Goal: Task Accomplishment & Management: Use online tool/utility

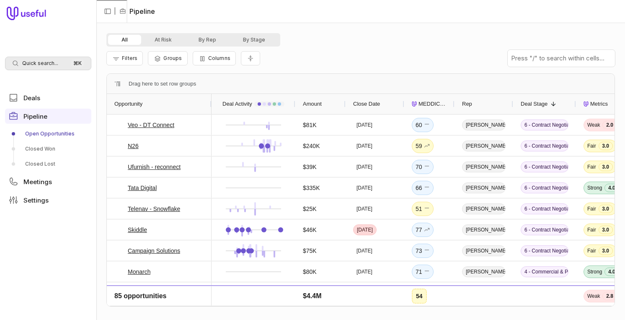
click at [33, 64] on span "Quick search..." at bounding box center [40, 63] width 36 height 7
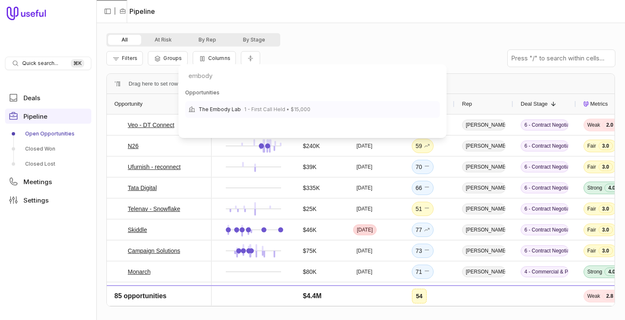
type input "embody"
click at [250, 107] on span "1 - First Call Held • $15,000" at bounding box center [277, 109] width 66 height 10
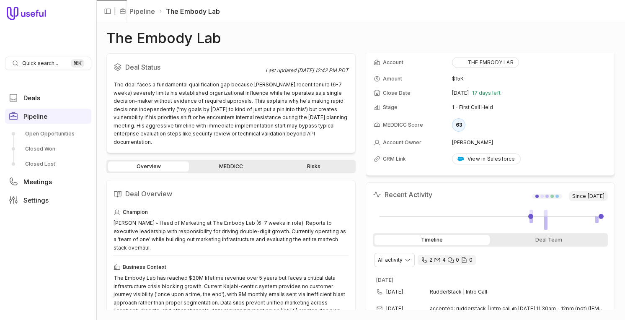
scroll to position [4, 0]
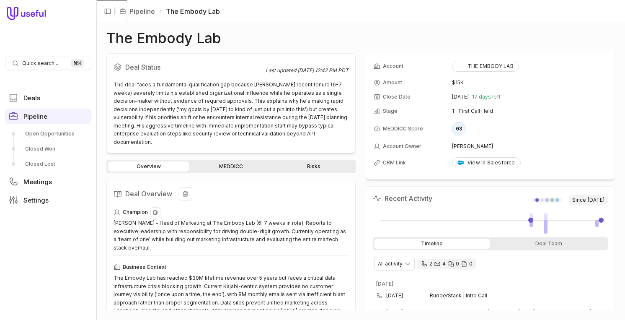
drag, startPoint x: 341, startPoint y: 205, endPoint x: 317, endPoint y: 205, distance: 23.9
click at [317, 205] on div "Deal Status Last updated Oct 14, 2025, 12:42 PM PDT The deal faces a fundamenta…" at bounding box center [360, 181] width 509 height 257
click at [288, 207] on div "Champion" at bounding box center [231, 212] width 235 height 10
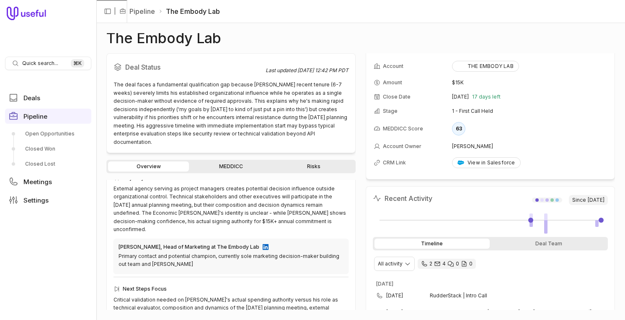
scroll to position [225, 0]
click at [218, 150] on div "Deal Status Last updated Oct 14, 2025, 12:42 PM PDT The deal faces a fundamenta…" at bounding box center [230, 181] width 249 height 257
click at [227, 161] on link "MEDDICC" at bounding box center [231, 166] width 81 height 10
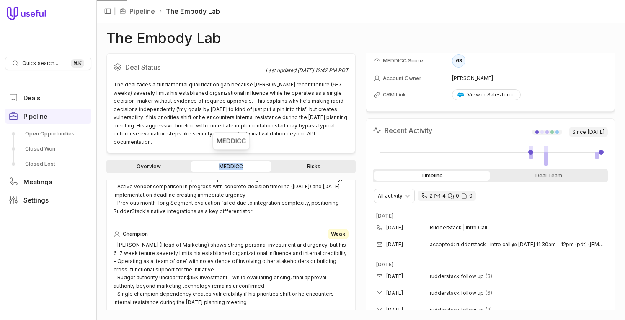
scroll to position [104, 0]
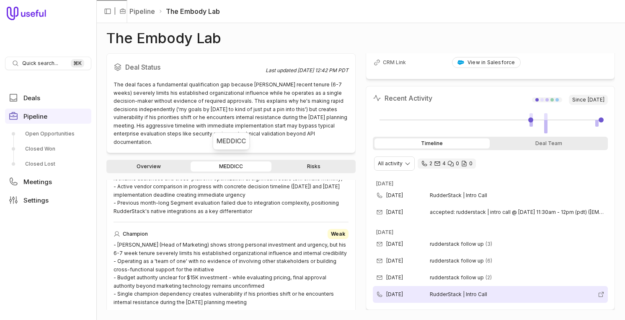
click at [465, 298] on div "Sep 25, 2025 RudderStack | Intro Call" at bounding box center [490, 294] width 235 height 17
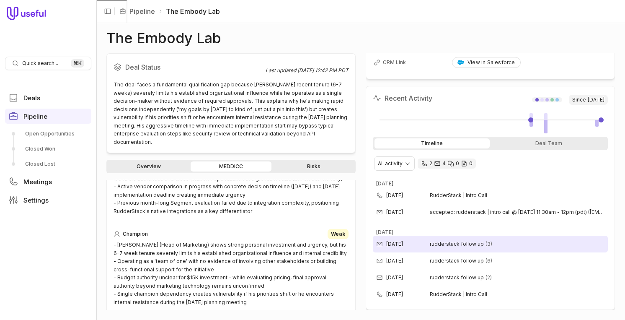
click at [467, 248] on div "Sep 29, 2025 rudderstack follow up (3)" at bounding box center [490, 244] width 235 height 17
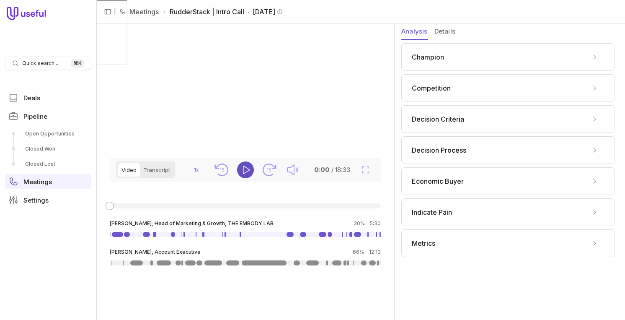
click at [249, 175] on icon "Play" at bounding box center [246, 170] width 10 height 10
click at [249, 175] on icon "Pause" at bounding box center [246, 170] width 10 height 10
